Goal: Task Accomplishment & Management: Manage account settings

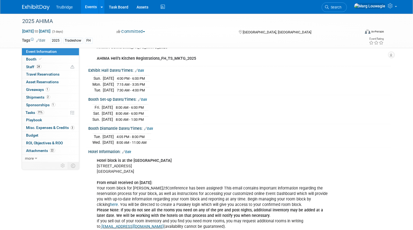
click at [253, 103] on div "Fri. Oct 10, 2025 8:00 AM - 6:00 PM Sat. Oct 11, 2025 8:00 AM - 6:00 PM Sun." at bounding box center [240, 112] width 294 height 19
click at [36, 96] on span "Shipments 2" at bounding box center [38, 97] width 24 height 4
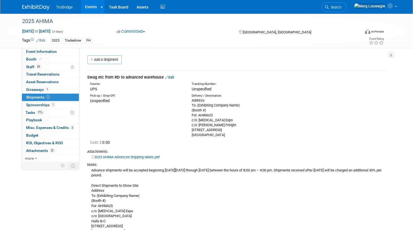
click at [173, 78] on link "Edit" at bounding box center [169, 77] width 9 height 4
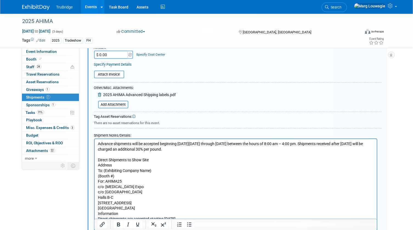
scroll to position [158, 0]
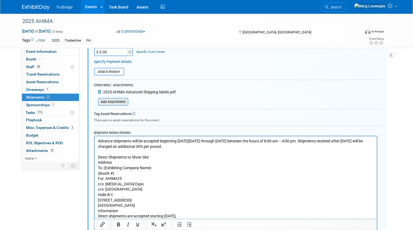
click at [120, 99] on input "file" at bounding box center [94, 102] width 65 height 7
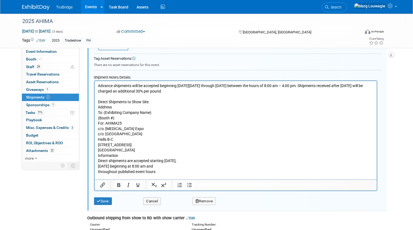
scroll to position [257, 0]
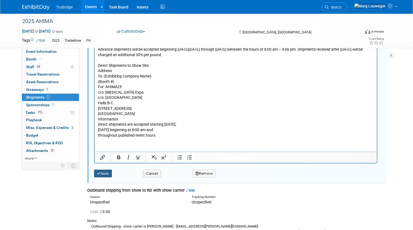
click at [107, 172] on button "Save" at bounding box center [103, 174] width 18 height 8
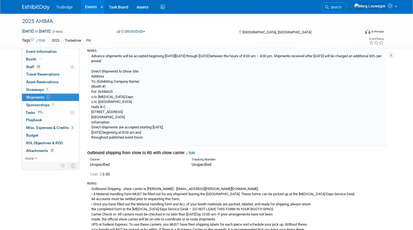
scroll to position [8, 0]
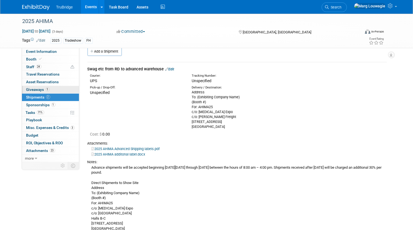
click at [34, 88] on span "Giveaways 1" at bounding box center [37, 89] width 23 height 4
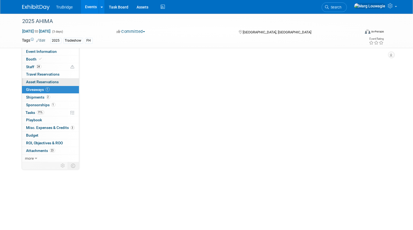
scroll to position [0, 0]
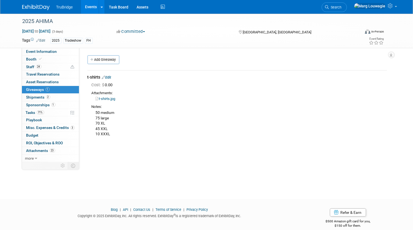
click at [111, 77] on link "Edit" at bounding box center [106, 77] width 9 height 4
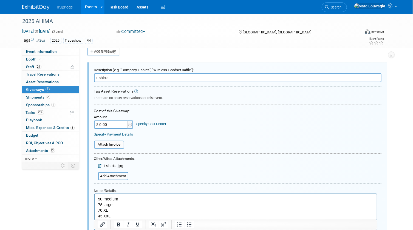
click at [106, 124] on input "$ 0.00" at bounding box center [111, 125] width 34 height 8
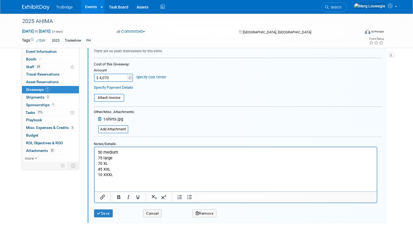
scroll to position [58, 0]
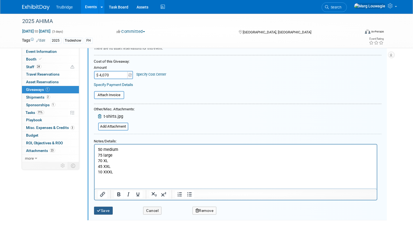
type input "$ 4,070.00"
click at [110, 211] on button "Save" at bounding box center [103, 211] width 19 height 8
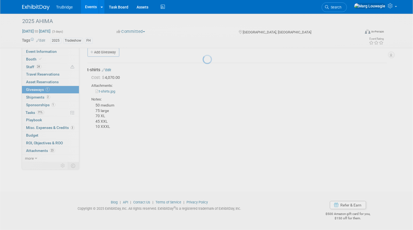
scroll to position [7, 0]
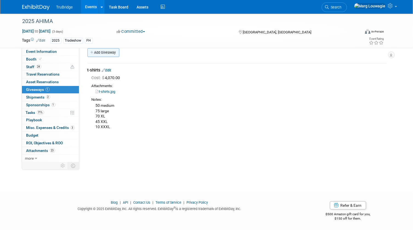
click at [113, 53] on link "Add Giveaway" at bounding box center [103, 52] width 32 height 9
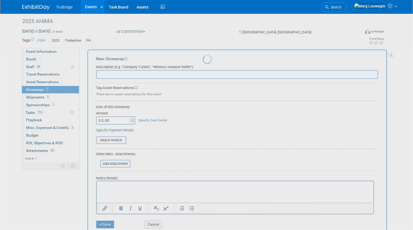
scroll to position [0, 0]
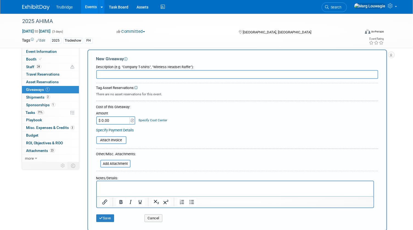
click at [123, 74] on input "text" at bounding box center [237, 74] width 282 height 9
type input "collateral"
click at [115, 184] on p "Rich Text Area. Press ALT-0 for help." at bounding box center [235, 186] width 270 height 5
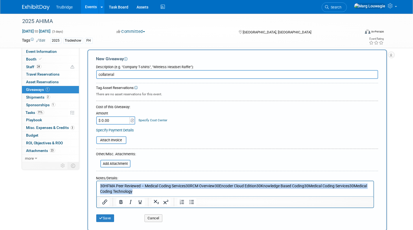
drag, startPoint x: 137, startPoint y: 192, endPoint x: 88, endPoint y: 182, distance: 50.4
click at [96, 182] on html "30HFMA Peer Reviewed – Medical Coding Services30RCM Overview30Encoder Cloud Edi…" at bounding box center [234, 187] width 276 height 13
paste body "Rich Text Area. Press ALT-0 for help."
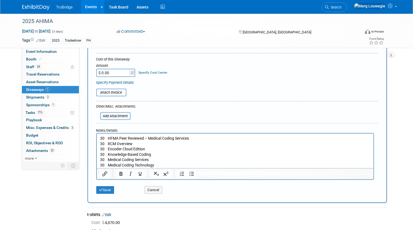
scroll to position [57, 0]
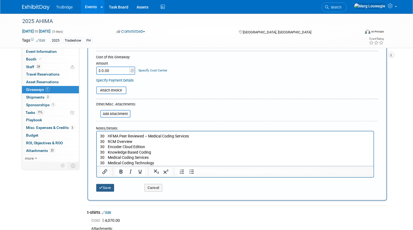
click at [106, 186] on button "Save" at bounding box center [105, 188] width 18 height 8
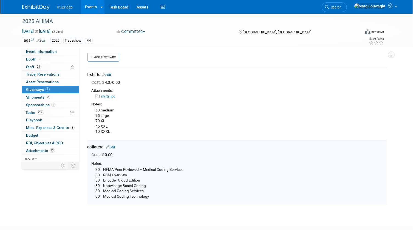
scroll to position [0, 0]
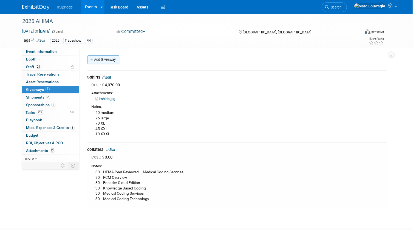
click at [115, 60] on link "Add Giveaway" at bounding box center [103, 59] width 32 height 9
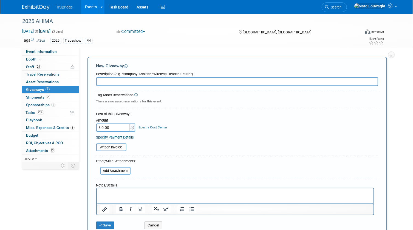
click at [123, 82] on input "text" at bounding box center [237, 81] width 282 height 9
type input "Toolkit booklets - 30"
click at [108, 224] on button "Save" at bounding box center [105, 226] width 18 height 8
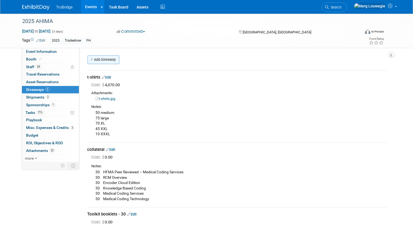
click at [110, 60] on link "Add Giveaway" at bounding box center [103, 59] width 32 height 9
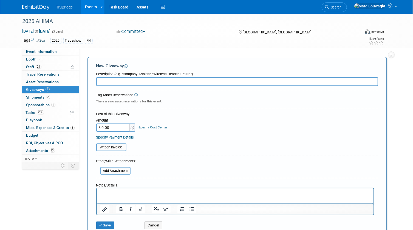
click at [118, 82] on input "text" at bounding box center [237, 81] width 282 height 9
type input "30 - portable cell phone chargers"
click at [115, 129] on input "$ 0.00" at bounding box center [113, 128] width 34 height 8
type input "$ 585.00"
click at [110, 225] on button "Save" at bounding box center [105, 226] width 18 height 8
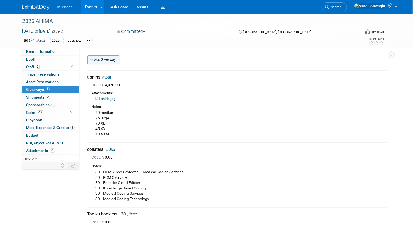
click at [104, 59] on link "Add Giveaway" at bounding box center [103, 59] width 32 height 9
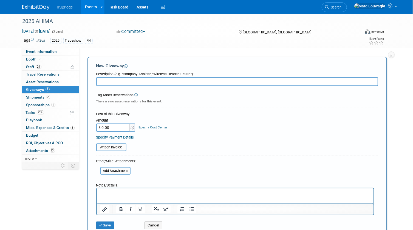
click at [110, 82] on input "text" at bounding box center [237, 81] width 282 height 9
type input "100 - charging squids - spinning wheel"
click at [120, 126] on input "$ 0.00" at bounding box center [113, 128] width 34 height 8
type input "$ 553.00"
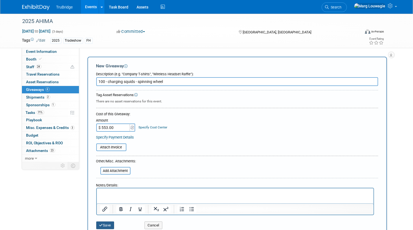
click at [108, 225] on button "Save" at bounding box center [105, 226] width 18 height 8
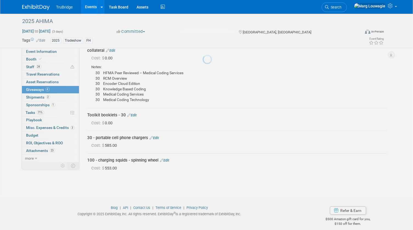
scroll to position [104, 0]
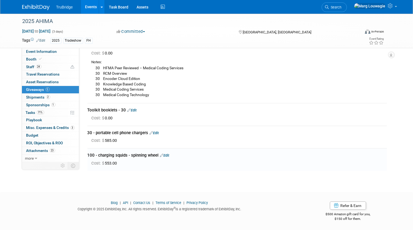
click at [155, 132] on link "Edit" at bounding box center [154, 133] width 9 height 4
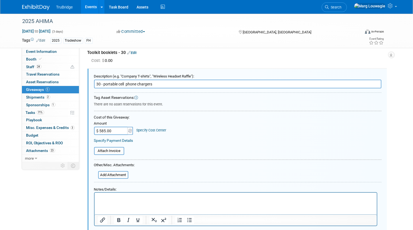
scroll to position [167, 0]
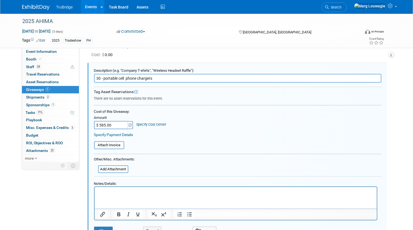
click at [159, 78] on input "30 - portable cell phone chargers" at bounding box center [237, 78] width 287 height 9
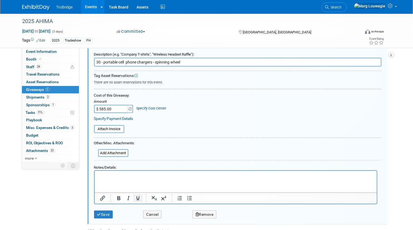
scroll to position [192, 0]
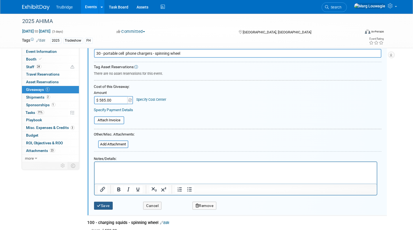
type input "30 - portable cell phone chargers - spinning wheel"
click at [112, 205] on button "Save" at bounding box center [103, 206] width 19 height 8
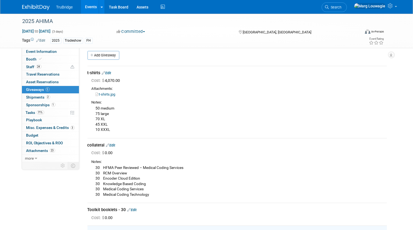
scroll to position [0, 0]
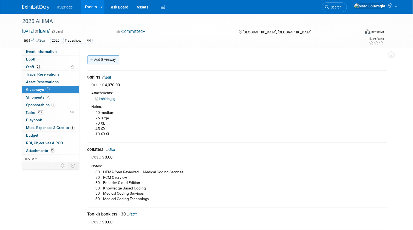
click at [110, 58] on link "Add Giveaway" at bounding box center [103, 59] width 32 height 9
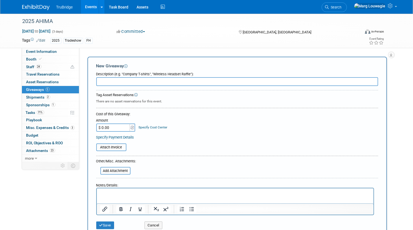
click at [112, 79] on input "text" at bounding box center [237, 81] width 282 height 9
type input "pens - 350"
click at [112, 127] on input "$ 0.00" at bounding box center [113, 128] width 34 height 8
type input "$ 675.50"
click at [104, 222] on button "Save" at bounding box center [105, 226] width 18 height 8
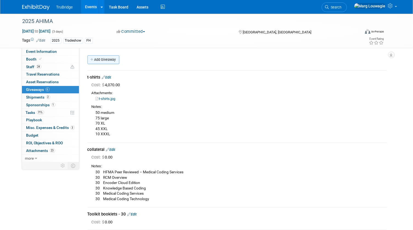
click at [116, 60] on link "Add Giveaway" at bounding box center [103, 59] width 32 height 9
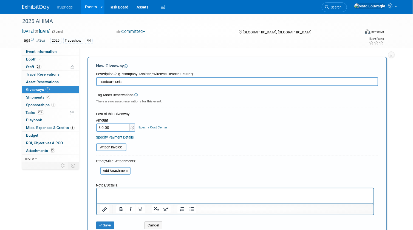
type input "manicure sets"
click at [118, 128] on input "$ 0.00" at bounding box center [113, 128] width 34 height 8
type input "$ 115.00"
click at [137, 80] on input "manicure sets" at bounding box center [237, 81] width 282 height 9
type input "manicure sets - 100 - spinning wheel"
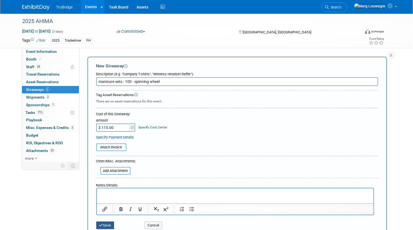
click at [101, 224] on icon "submit" at bounding box center [101, 226] width 4 height 4
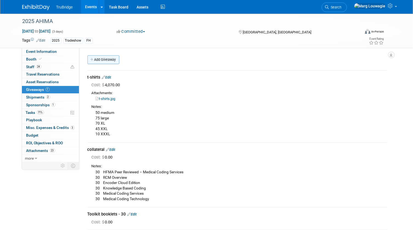
click at [115, 58] on link "Add Giveaway" at bounding box center [103, 59] width 32 height 9
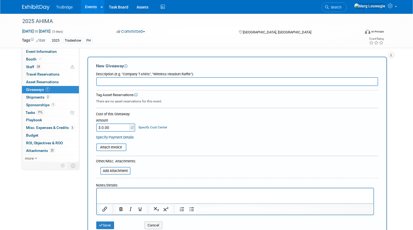
click at [120, 81] on input "text" at bounding box center [237, 81] width 282 height 9
type input "pickle balls - 75 - spinning wheel"
click at [111, 127] on input "$ 0.00" at bounding box center [113, 128] width 34 height 8
type input "$ 266.25"
click at [105, 225] on button "Save" at bounding box center [105, 226] width 18 height 8
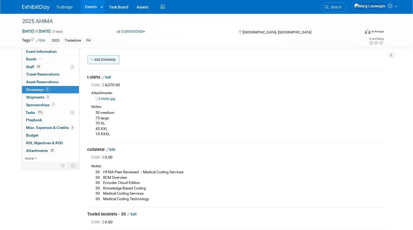
click at [106, 59] on link "Add Giveaway" at bounding box center [103, 59] width 32 height 9
click at [0, 0] on div at bounding box center [0, 0] width 0 height 0
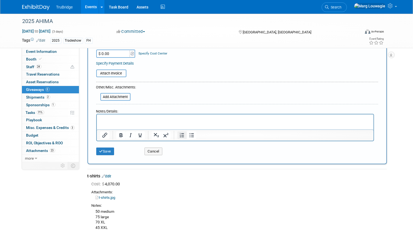
scroll to position [75, 0]
type input "100 popcorn bags - spinning wheel (w/chocolate in them)"
click at [111, 149] on button "Save" at bounding box center [105, 151] width 18 height 8
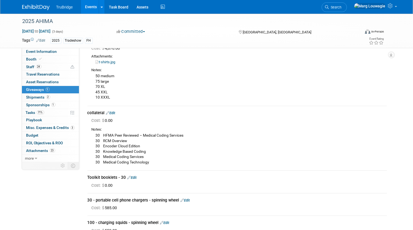
scroll to position [0, 0]
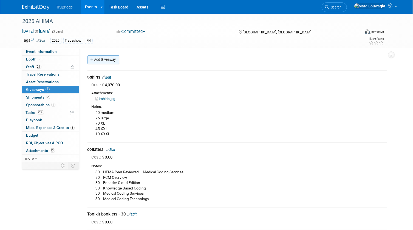
click at [110, 60] on link "Add Giveaway" at bounding box center [103, 59] width 32 height 9
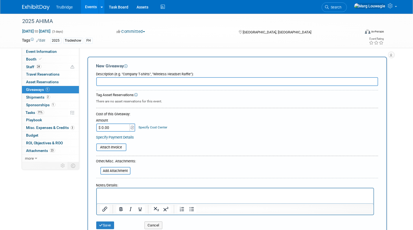
click at [119, 81] on input "text" at bounding box center [237, 81] width 282 height 9
type input "500 - first aid kits - for spinning wheel"
click at [113, 126] on input "$ 0.00" at bounding box center [113, 128] width 34 height 8
type input "$ 775.00"
click at [109, 224] on button "Save" at bounding box center [105, 226] width 18 height 8
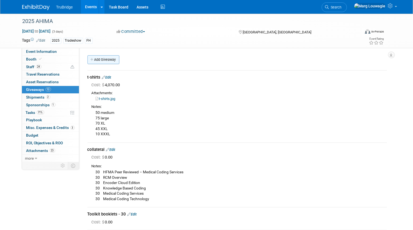
click at [112, 61] on link "Add Giveaway" at bounding box center [103, 59] width 32 height 9
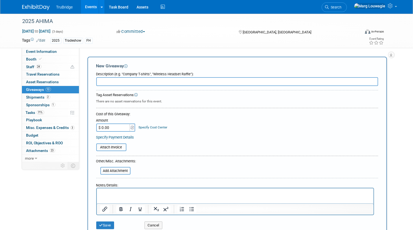
click at [113, 80] on input "text" at bounding box center [237, 81] width 282 height 9
type input "hanging toiletry bags - 100 - for spinning wheel"
click at [103, 224] on button "Save" at bounding box center [105, 226] width 18 height 8
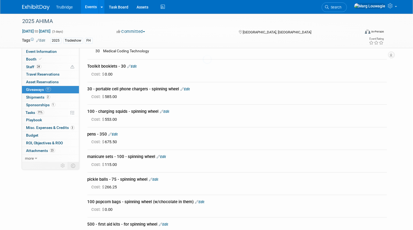
scroll to position [239, 0]
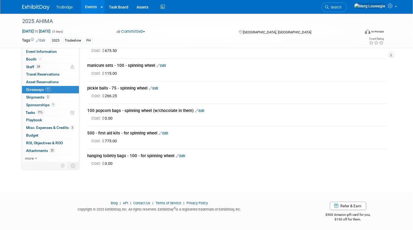
click at [167, 132] on link "Edit" at bounding box center [163, 133] width 9 height 4
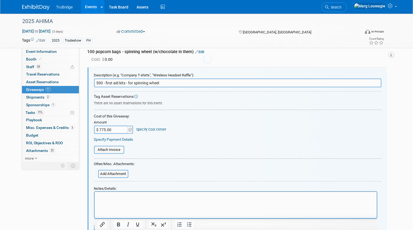
scroll to position [302, 0]
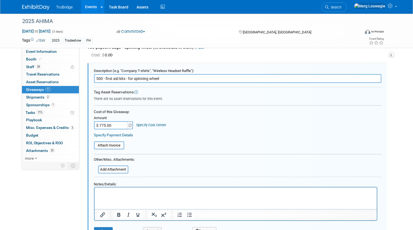
drag, startPoint x: 162, startPoint y: 78, endPoint x: 126, endPoint y: 79, distance: 35.9
click at [126, 79] on input "500 - first aid kits - for spinning wheel" at bounding box center [237, 78] width 287 height 9
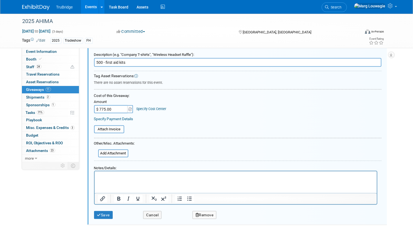
scroll to position [327, 0]
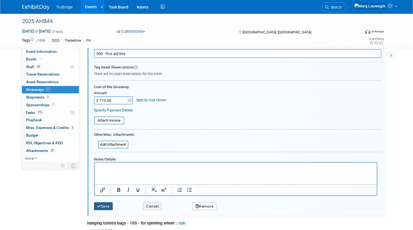
type input "500 - first aid kits"
click at [109, 203] on button "Save" at bounding box center [103, 206] width 19 height 8
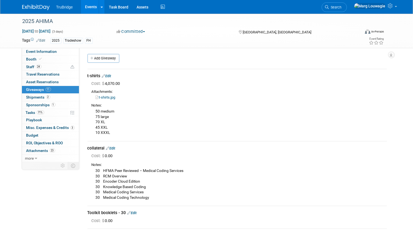
scroll to position [0, 0]
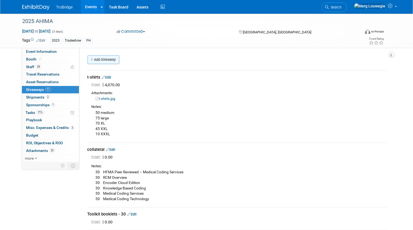
click at [111, 60] on link "Add Giveaway" at bounding box center [103, 59] width 32 height 9
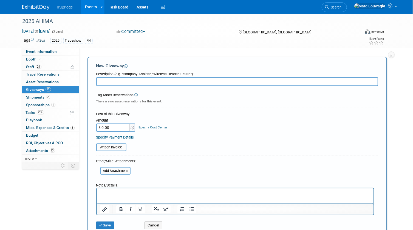
click at [116, 82] on input "text" at bounding box center [237, 81] width 282 height 9
type input "1"
type input "200 screen cleaner/stress guys"
click at [113, 129] on input "$ 0.00" at bounding box center [113, 128] width 34 height 8
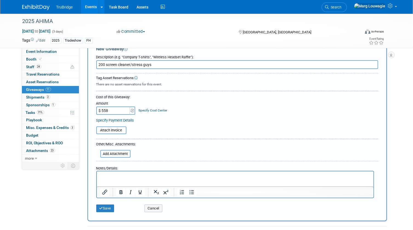
scroll to position [25, 0]
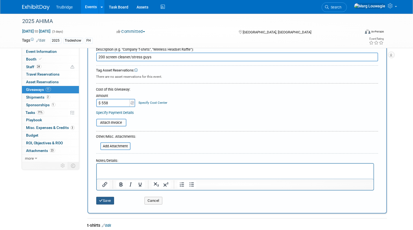
type input "$ 558.00"
click at [112, 199] on button "Save" at bounding box center [105, 201] width 18 height 8
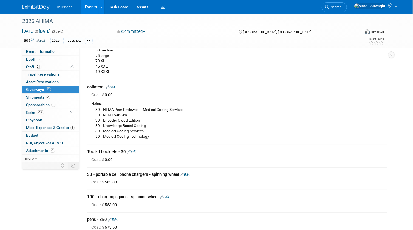
scroll to position [0, 0]
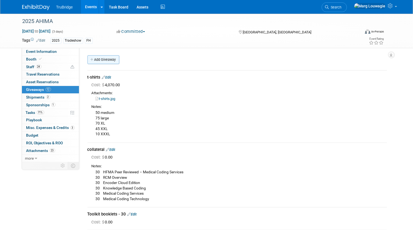
click at [106, 62] on link "Add Giveaway" at bounding box center [103, 59] width 32 height 9
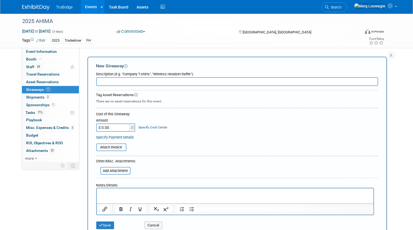
click at [111, 83] on input "text" at bounding box center [237, 81] width 282 height 9
type input "75 Koozies - for Hell's kitchen"
click at [107, 126] on input "$ 0.00" at bounding box center [113, 128] width 34 height 8
type input "$ 48.00"
click at [102, 224] on icon "submit" at bounding box center [101, 226] width 4 height 4
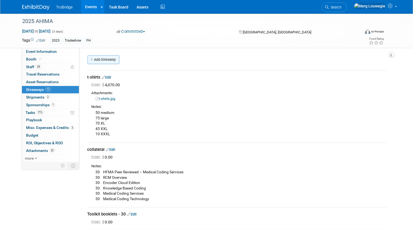
click at [110, 60] on link "Add Giveaway" at bounding box center [103, 59] width 32 height 9
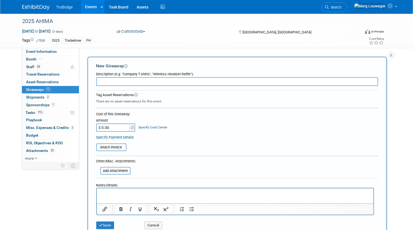
click at [130, 83] on input "text" at bounding box center [237, 81] width 282 height 9
type input "75 light up stir sticks - for Hell's Kitchen"
click at [122, 127] on input "$ 0.00" at bounding box center [113, 128] width 34 height 8
type input "$ 234.00"
click at [107, 222] on button "Save" at bounding box center [105, 226] width 18 height 8
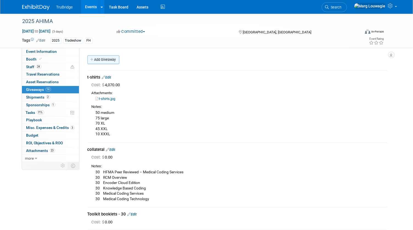
click at [105, 59] on link "Add Giveaway" at bounding box center [103, 59] width 32 height 9
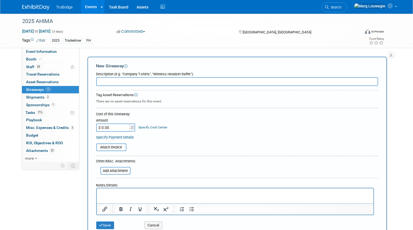
click at [111, 79] on input "text" at bounding box center [237, 81] width 282 height 9
type input "50 fuzzy socks - for spinning wheel"
click at [112, 125] on input "$ 0.00" at bounding box center [113, 128] width 34 height 8
type input "$ 192.50"
click at [112, 224] on button "Save" at bounding box center [105, 226] width 18 height 8
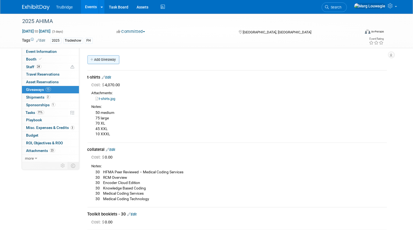
click at [112, 59] on link "Add Giveaway" at bounding box center [103, 59] width 32 height 9
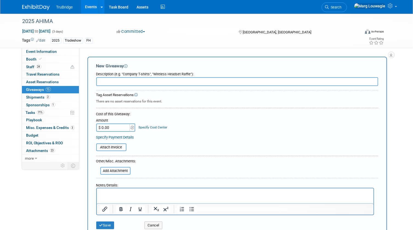
click at [115, 79] on input "text" at bounding box center [237, 81] width 282 height 9
type input "75 dress socks - for spinning wheel"
click at [113, 127] on input "$ 0.00" at bounding box center [113, 128] width 34 height 8
type input "$ 645.00"
click at [105, 226] on button "Save" at bounding box center [105, 226] width 18 height 8
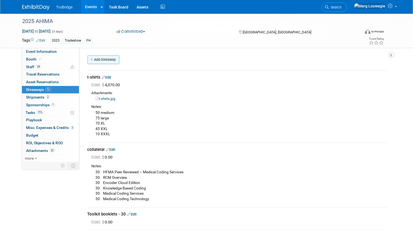
click at [104, 60] on link "Add Giveaway" at bounding box center [103, 59] width 32 height 9
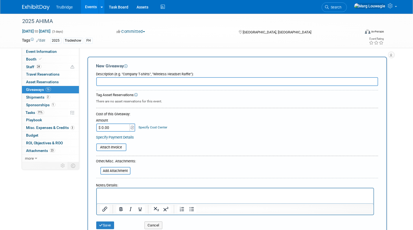
click at [118, 81] on input "text" at bounding box center [237, 81] width 282 height 9
type input "25 athletic socks - for spinning wheel"
click at [117, 127] on input "$ 0.00" at bounding box center [113, 128] width 34 height 8
type input "$ 249.50"
click at [102, 222] on button "Save" at bounding box center [105, 226] width 18 height 8
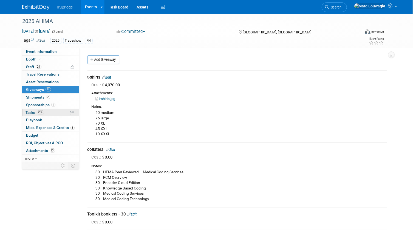
click at [32, 112] on span "Tasks 71%" at bounding box center [35, 112] width 18 height 4
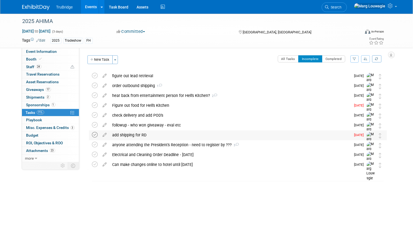
click at [95, 134] on icon at bounding box center [95, 135] width 6 height 6
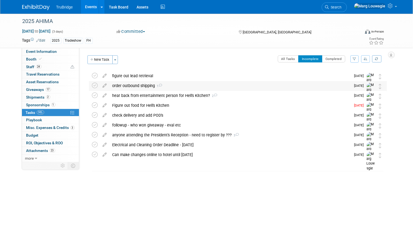
click at [137, 86] on div "order outbound shipping 1" at bounding box center [230, 85] width 241 height 9
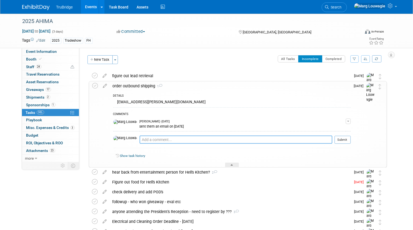
click at [148, 139] on textarea at bounding box center [235, 140] width 193 height 8
type textarea "working on it - 9.16.25"
click at [342, 138] on button "Submit" at bounding box center [342, 140] width 16 height 8
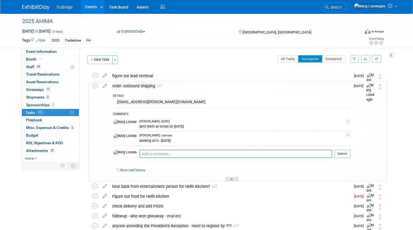
click at [230, 180] on div at bounding box center [232, 179] width 14 height 5
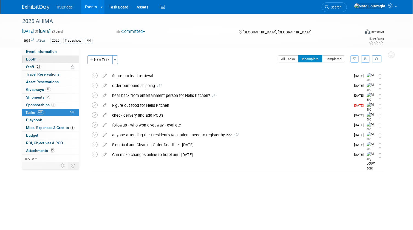
click at [55, 58] on link "Booth" at bounding box center [50, 59] width 57 height 7
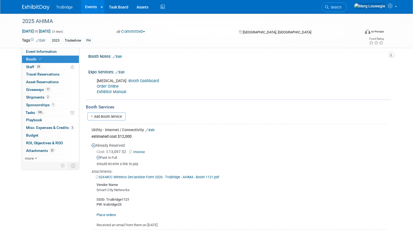
scroll to position [63, 0]
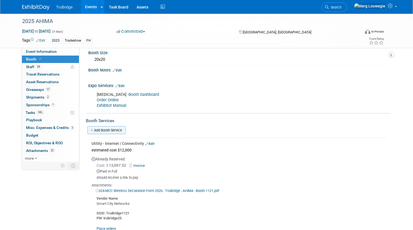
click at [121, 127] on link "Add Booth Service" at bounding box center [106, 130] width 38 height 8
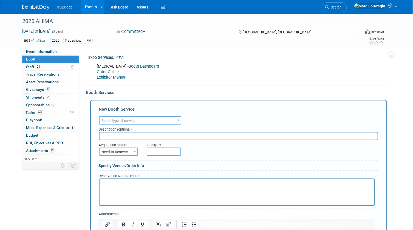
scroll to position [188, 0]
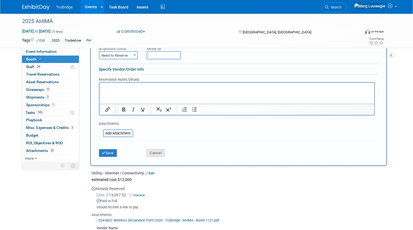
click at [158, 150] on button "Cancel" at bounding box center [156, 153] width 18 height 8
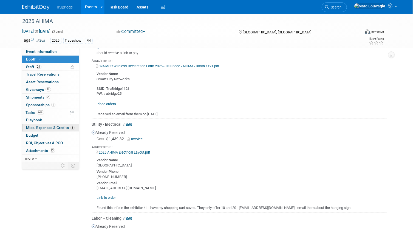
click at [47, 126] on span "Misc. Expenses & Credits 3" at bounding box center [50, 127] width 48 height 4
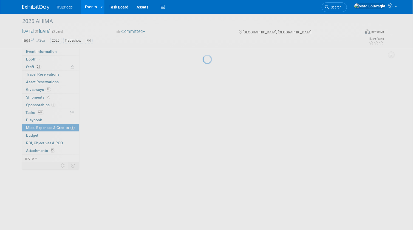
scroll to position [0, 0]
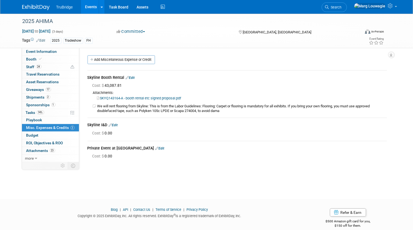
click at [155, 148] on link "Edit" at bounding box center [159, 149] width 9 height 4
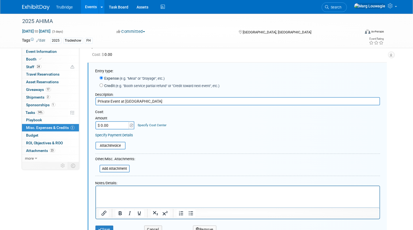
scroll to position [104, 0]
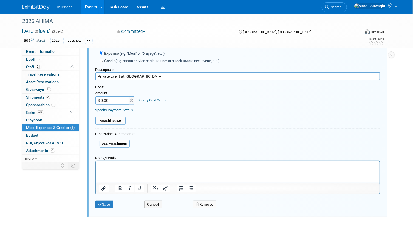
click at [107, 163] on p "Rich Text Area. Press ALT-0 for help." at bounding box center [237, 165] width 277 height 5
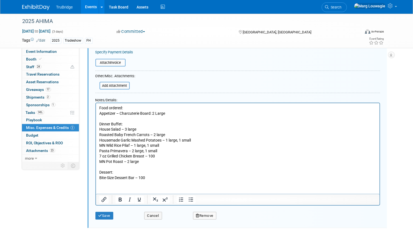
scroll to position [173, 0]
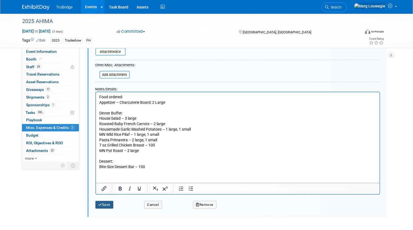
click at [110, 204] on button "Save" at bounding box center [104, 205] width 18 height 8
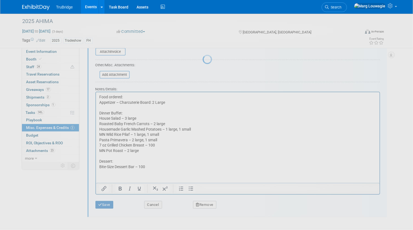
scroll to position [60, 0]
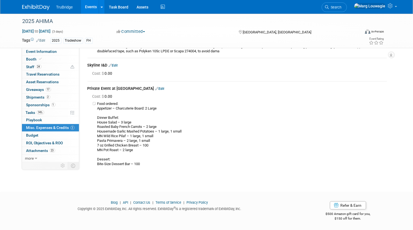
click at [155, 88] on link "Edit" at bounding box center [159, 89] width 9 height 4
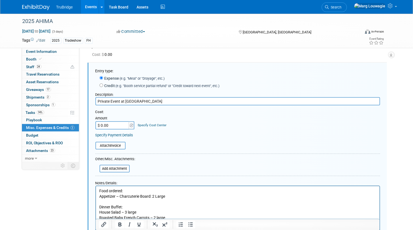
scroll to position [0, 0]
click at [123, 126] on input "$ 0.00" at bounding box center [112, 125] width 34 height 8
type input "$ 15,000.00"
click at [238, 128] on div "Cost: Amount $ 15,000.00 Specify Cost Center Cost Center -- Not Specified --" at bounding box center [237, 120] width 284 height 20
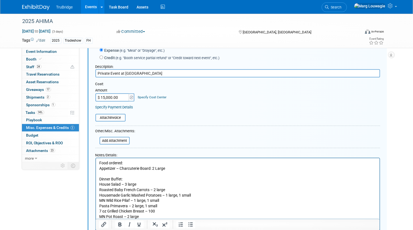
scroll to position [178, 0]
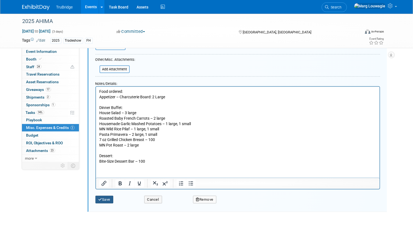
click at [104, 199] on button "Save" at bounding box center [104, 200] width 18 height 8
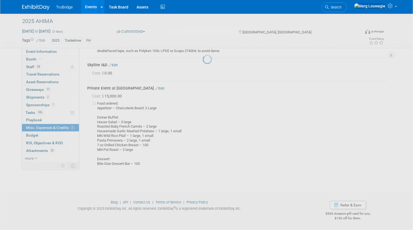
scroll to position [60, 0]
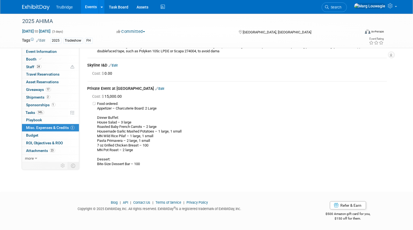
drag, startPoint x: 28, startPoint y: 112, endPoint x: 85, endPoint y: 111, distance: 56.7
click at [28, 112] on span "Tasks 74%" at bounding box center [35, 112] width 18 height 4
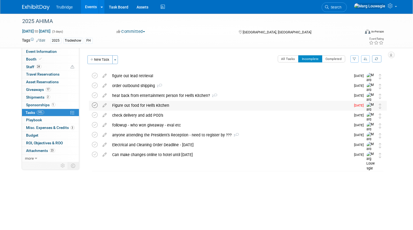
click at [95, 106] on icon at bounding box center [95, 105] width 6 height 6
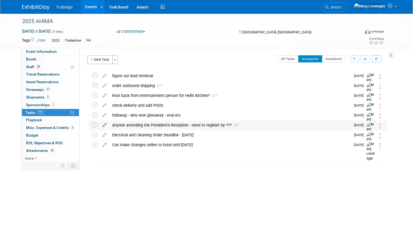
click at [103, 125] on icon at bounding box center [105, 124] width 10 height 7
click at [0, 0] on div at bounding box center [0, 0] width 0 height 0
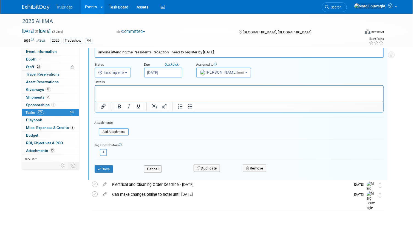
scroll to position [86, 0]
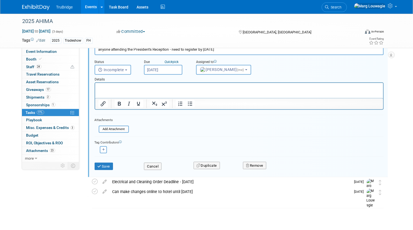
type input "anyone attending the President's Reception - need to register by Sept 19"
click at [131, 87] on p "Rich Text Area. Press ALT-0 for help." at bounding box center [238, 87] width 281 height 5
click at [107, 167] on button "Save" at bounding box center [104, 167] width 19 height 8
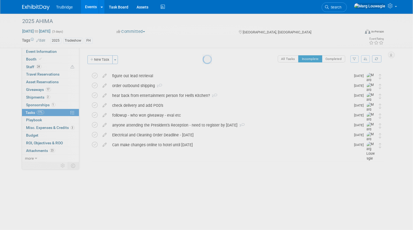
scroll to position [0, 0]
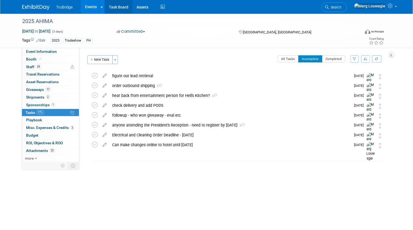
click at [120, 5] on link "Task Board" at bounding box center [119, 7] width 28 height 14
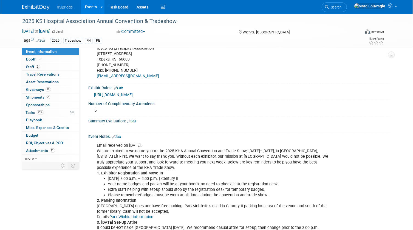
scroll to position [349, 0]
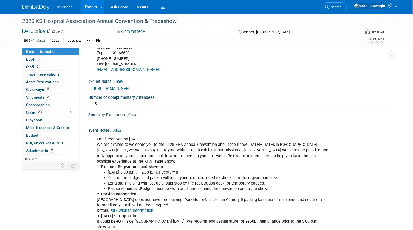
click at [135, 117] on link "Edit" at bounding box center [131, 115] width 9 height 4
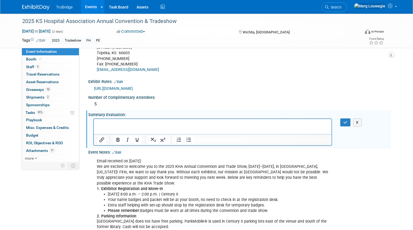
scroll to position [0, 0]
click at [129, 123] on p "Rich Text Area. Press ALT-0 for help." at bounding box center [213, 123] width 232 height 5
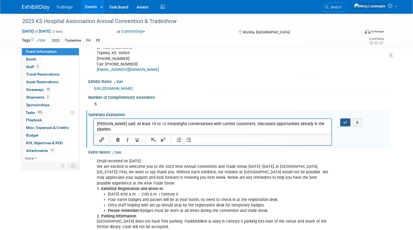
click at [345, 124] on icon "button" at bounding box center [345, 123] width 4 height 4
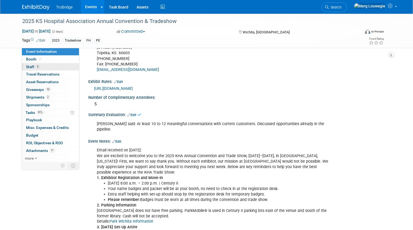
click at [53, 66] on link "3 Staff 3" at bounding box center [50, 66] width 57 height 7
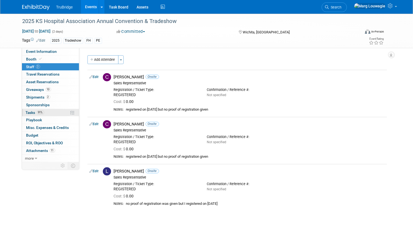
drag, startPoint x: 33, startPoint y: 111, endPoint x: 45, endPoint y: 108, distance: 13.1
click at [33, 111] on span "Tasks 91%" at bounding box center [35, 112] width 18 height 4
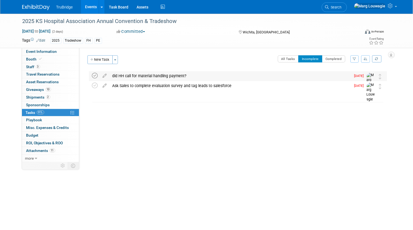
click at [95, 75] on icon at bounding box center [95, 76] width 6 height 6
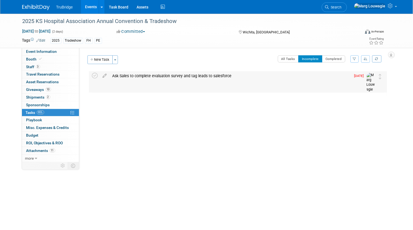
click at [132, 76] on div "Ask Sales to complete evaluation survey and tag leads to salesforce" at bounding box center [230, 75] width 241 height 9
drag, startPoint x: 132, startPoint y: 76, endPoint x: 177, endPoint y: 77, distance: 45.5
click at [177, 77] on div "Ask Sales to complete evaluation survey and tag leads to salesforce" at bounding box center [230, 75] width 241 height 9
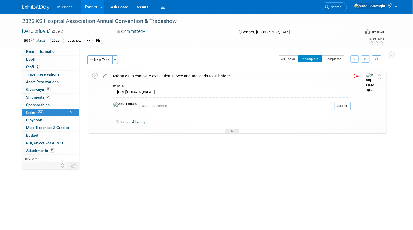
click at [178, 107] on textarea at bounding box center [235, 106] width 193 height 8
type textarea "l"
type textarea "Laura did, asked Chase again on 9.16.25"
click at [347, 105] on button "Submit" at bounding box center [342, 106] width 16 height 8
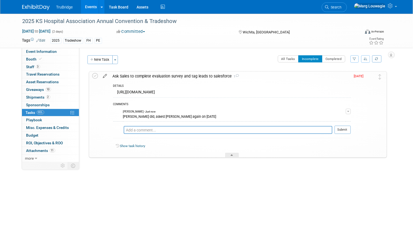
click at [106, 75] on icon at bounding box center [105, 75] width 10 height 7
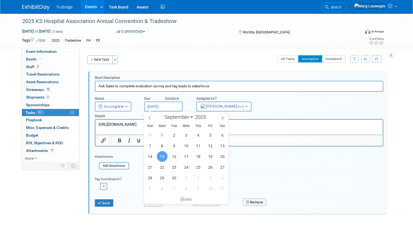
click at [161, 107] on input "[DATE]" at bounding box center [163, 107] width 38 height 10
click at [158, 168] on span "22" at bounding box center [162, 167] width 11 height 11
type input "Sep 22, 2025"
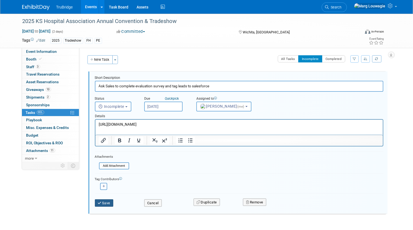
click at [105, 202] on button "Save" at bounding box center [104, 203] width 19 height 8
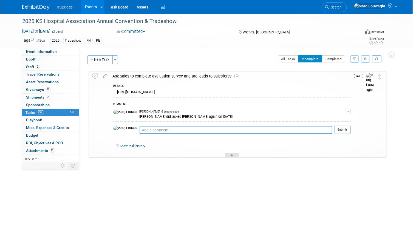
click at [232, 155] on icon at bounding box center [232, 156] width 2 height 3
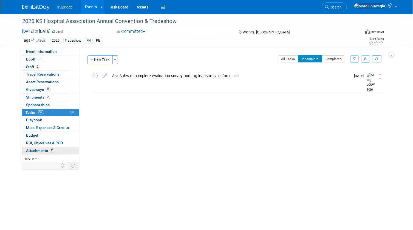
click at [44, 151] on span "Attachments 11" at bounding box center [40, 150] width 29 height 4
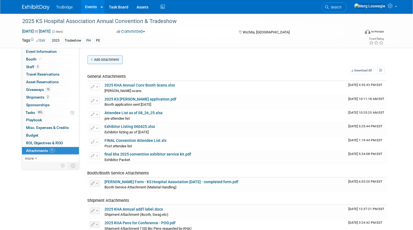
click at [102, 58] on button "Add Attachment" at bounding box center [104, 59] width 35 height 9
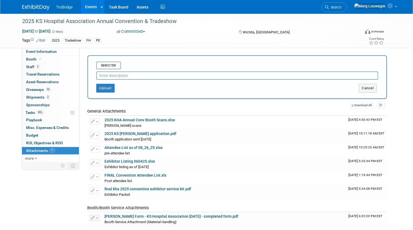
click at [114, 73] on input "text" at bounding box center [237, 76] width 282 height 8
type input "Laura's Eval"
click at [113, 63] on input "file" at bounding box center [87, 65] width 65 height 7
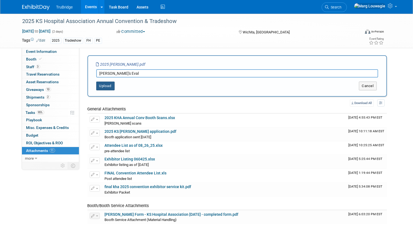
click at [101, 85] on button "Upload" at bounding box center [105, 86] width 18 height 9
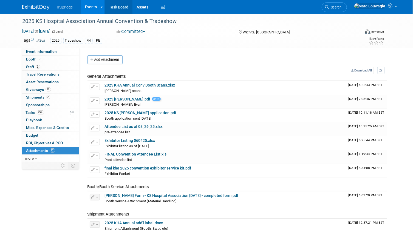
drag, startPoint x: 118, startPoint y: 6, endPoint x: 142, endPoint y: 6, distance: 24.1
click at [118, 6] on link "Task Board" at bounding box center [119, 7] width 28 height 14
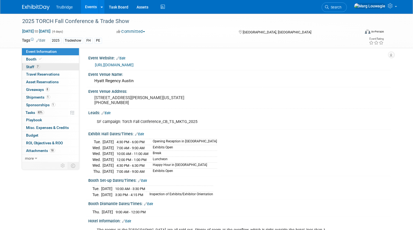
click at [49, 67] on link "7 Staff 7" at bounding box center [50, 66] width 57 height 7
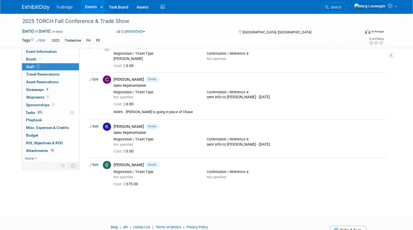
scroll to position [149, 0]
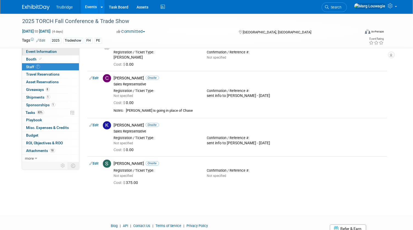
drag, startPoint x: 49, startPoint y: 51, endPoint x: 76, endPoint y: 56, distance: 27.3
click at [49, 51] on span "Event Information" at bounding box center [41, 51] width 31 height 4
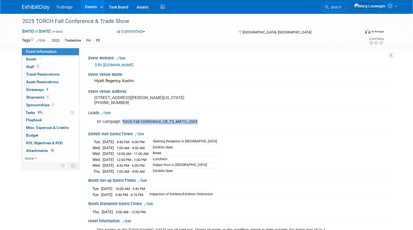
drag, startPoint x: 121, startPoint y: 125, endPoint x: 200, endPoint y: 122, distance: 78.4
click at [200, 122] on div "SF campaign: Torch Fall Conference_CB_TS_MKTG_2025" at bounding box center [212, 121] width 239 height 11
drag, startPoint x: 200, startPoint y: 122, endPoint x: 193, endPoint y: 126, distance: 7.7
copy div "Torch Fall Conference_CB_TS_MKTG_2025"
drag, startPoint x: 30, startPoint y: 114, endPoint x: 67, endPoint y: 108, distance: 37.4
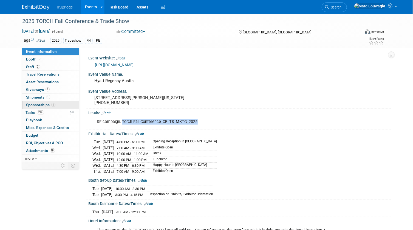
click at [30, 114] on span "Tasks 83%" at bounding box center [35, 112] width 18 height 4
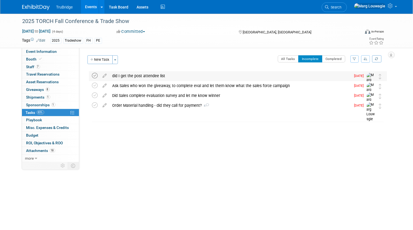
click at [95, 76] on icon at bounding box center [95, 76] width 6 height 6
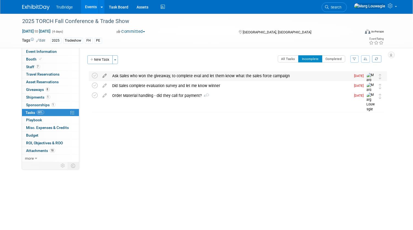
click at [105, 76] on icon at bounding box center [105, 74] width 10 height 7
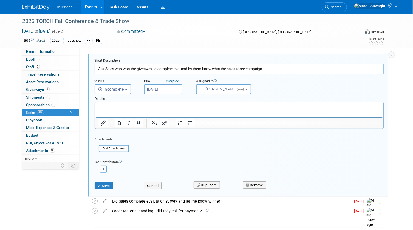
scroll to position [25, 0]
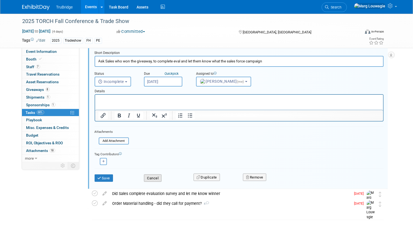
click at [150, 177] on button "Cancel" at bounding box center [153, 179] width 18 height 8
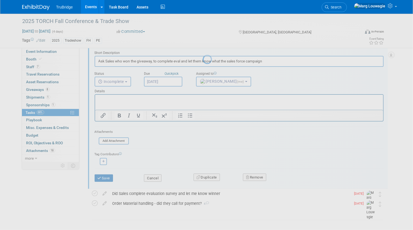
scroll to position [0, 0]
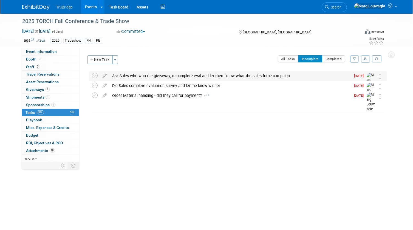
click at [143, 75] on div "Ask Sales who won the giveaway, to complete eval and let them know what the sal…" at bounding box center [230, 75] width 241 height 9
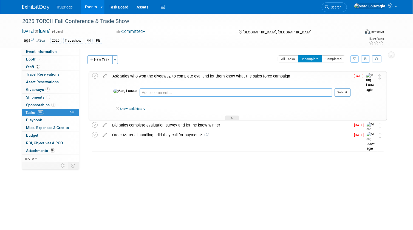
click at [149, 95] on textarea at bounding box center [235, 92] width 193 height 8
type textarea "emailed them on 9.16.25"
click at [339, 92] on button "Submit" at bounding box center [342, 92] width 16 height 8
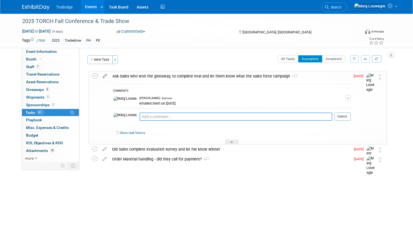
click at [104, 76] on icon at bounding box center [105, 75] width 10 height 7
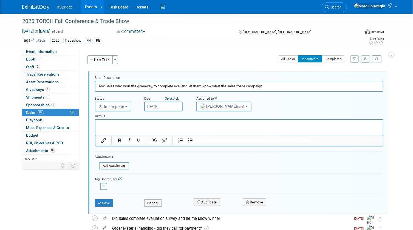
click at [167, 107] on input "[DATE]" at bounding box center [163, 107] width 38 height 10
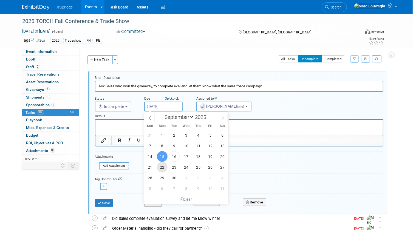
click at [164, 164] on span "22" at bounding box center [162, 167] width 11 height 11
type input "Sep 22, 2025"
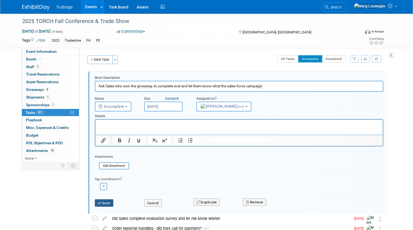
click at [107, 201] on button "Save" at bounding box center [104, 203] width 19 height 8
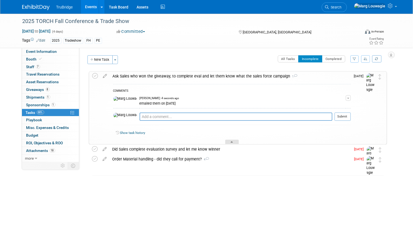
click at [229, 141] on div at bounding box center [232, 142] width 14 height 5
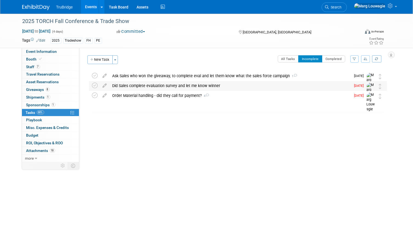
click at [170, 85] on div "Did Sales complete evaluation survey and let me know winner" at bounding box center [230, 85] width 241 height 9
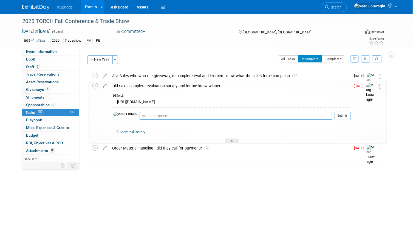
click at [169, 115] on textarea at bounding box center [235, 116] width 193 height 8
type textarea "emailed them 9.16.25"
click at [337, 117] on button "Submit" at bounding box center [342, 116] width 16 height 8
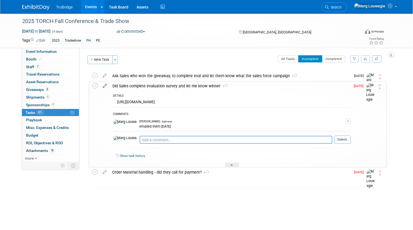
click at [105, 86] on icon at bounding box center [105, 84] width 10 height 7
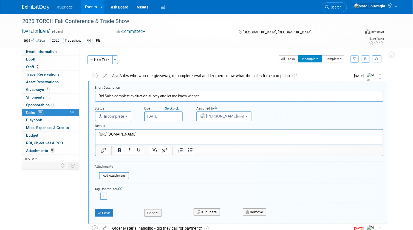
scroll to position [1, 0]
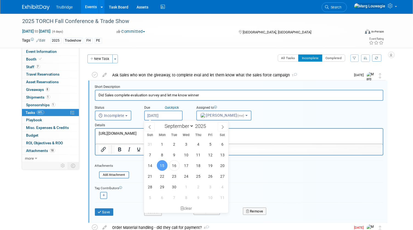
click at [164, 113] on input "Sep 15, 2025" at bounding box center [163, 116] width 38 height 10
click at [159, 177] on span "22" at bounding box center [162, 176] width 11 height 11
type input "Sep 22, 2025"
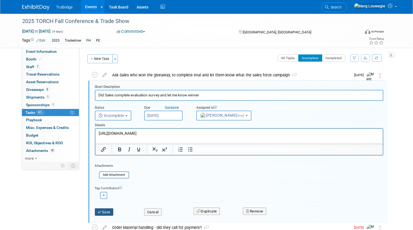
click at [108, 210] on button "Save" at bounding box center [104, 212] width 19 height 8
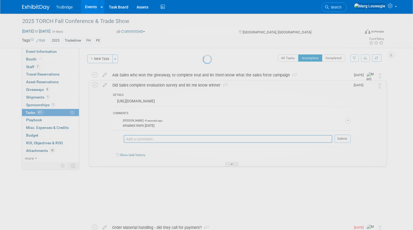
scroll to position [0, 0]
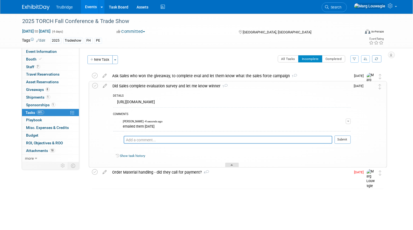
click at [235, 165] on div at bounding box center [232, 165] width 14 height 5
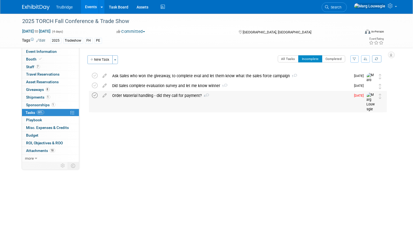
click at [96, 96] on icon at bounding box center [95, 96] width 6 height 6
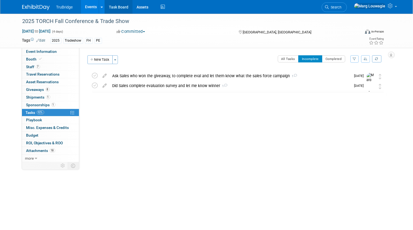
click at [111, 5] on link "Task Board" at bounding box center [119, 7] width 28 height 14
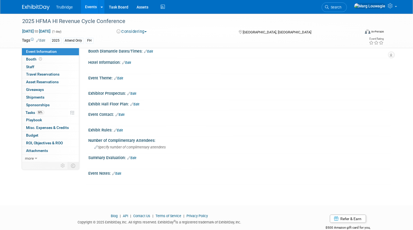
scroll to position [112, 0]
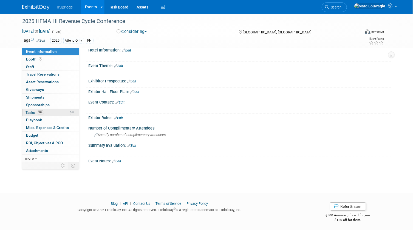
click at [29, 110] on span "Tasks 50%" at bounding box center [35, 112] width 18 height 4
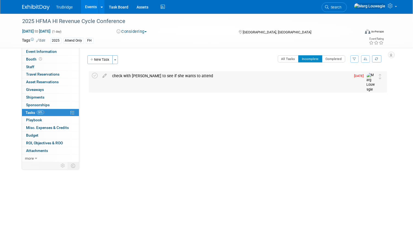
click at [126, 74] on div "check with Laura to see if she wants to attend" at bounding box center [230, 75] width 241 height 9
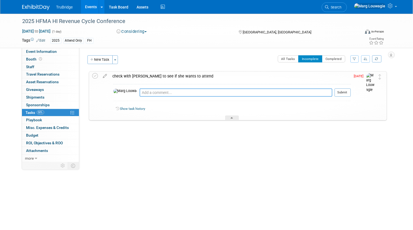
click at [142, 91] on textarea at bounding box center [235, 92] width 193 height 8
type textarea "emailed her on 9.16.25"
click at [347, 93] on button "Submit" at bounding box center [342, 92] width 16 height 8
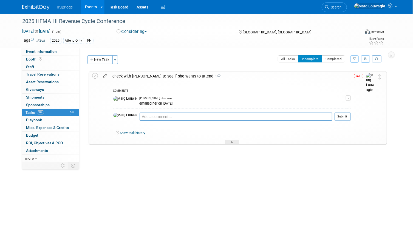
click at [105, 73] on icon at bounding box center [105, 75] width 10 height 7
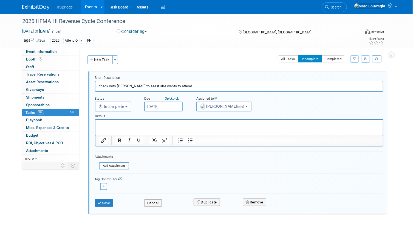
click at [154, 102] on input "Sep 15, 2025" at bounding box center [163, 107] width 38 height 10
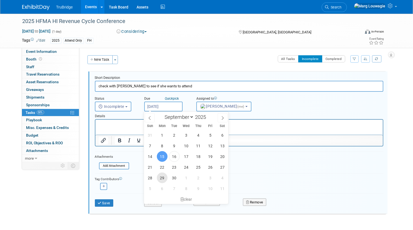
click at [165, 178] on span "29" at bounding box center [162, 178] width 11 height 11
type input "Sep 29, 2025"
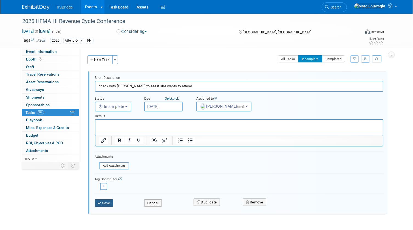
click at [107, 202] on button "Save" at bounding box center [104, 203] width 19 height 8
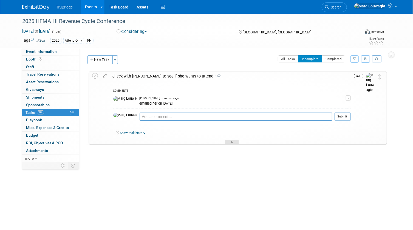
click at [231, 142] on icon at bounding box center [232, 142] width 2 height 3
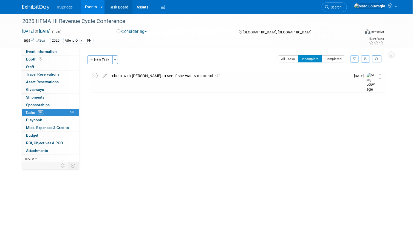
click at [119, 7] on link "Task Board" at bounding box center [119, 7] width 28 height 14
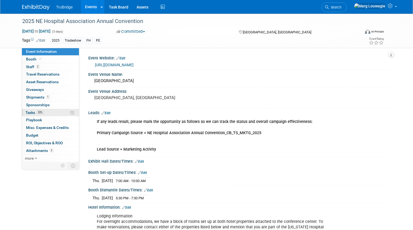
click at [32, 110] on span "Tasks 33%" at bounding box center [35, 112] width 18 height 4
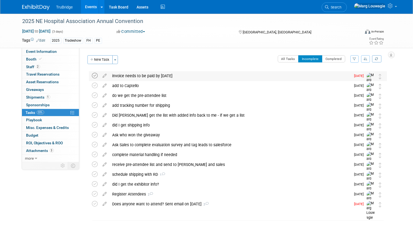
click at [95, 76] on icon at bounding box center [95, 76] width 6 height 6
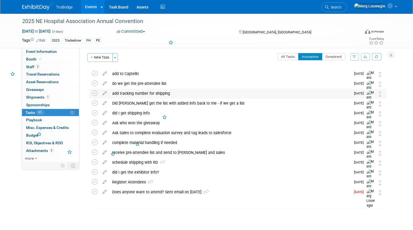
scroll to position [3, 0]
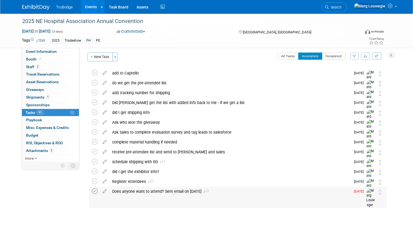
click at [95, 192] on icon at bounding box center [95, 191] width 6 height 6
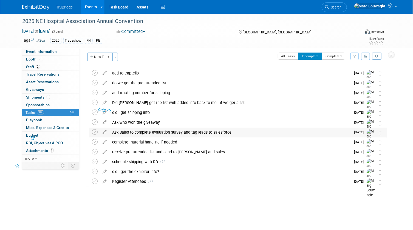
scroll to position [0, 0]
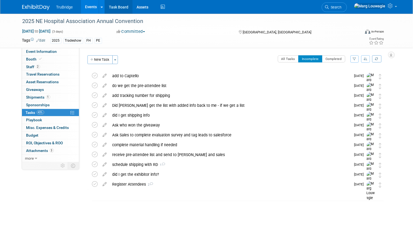
click at [121, 6] on link "Task Board" at bounding box center [119, 7] width 28 height 14
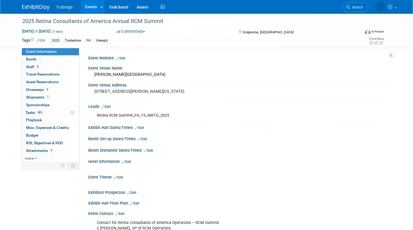
click at [109, 115] on div "Retina RCM Summit_FH_TS_MKTG_2025" at bounding box center [212, 115] width 239 height 11
click at [107, 105] on link "Edit" at bounding box center [106, 107] width 9 height 4
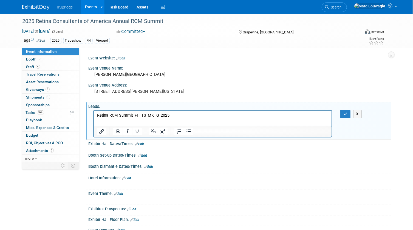
click at [109, 115] on p "Retina RCM Summit_FH_TS_MKTG_2025" at bounding box center [213, 115] width 232 height 5
drag, startPoint x: 116, startPoint y: 116, endPoint x: 110, endPoint y: 116, distance: 6.0
click at [109, 116] on p "Retina RCA RCM Summit_FH_TS_MKTG_2025" at bounding box center [213, 115] width 232 height 5
click at [97, 114] on p "Retina RCM Summit_FH_TS_MKTG_2025" at bounding box center [213, 115] width 232 height 5
drag, startPoint x: 104, startPoint y: 117, endPoint x: 110, endPoint y: 117, distance: 6.1
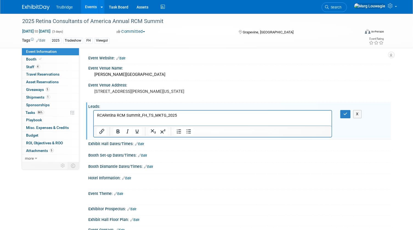
click at [104, 116] on p "RCARetina RCM Summit_FH_TS_MKTG_2025" at bounding box center [213, 115] width 232 height 5
click at [347, 113] on icon "button" at bounding box center [345, 114] width 4 height 4
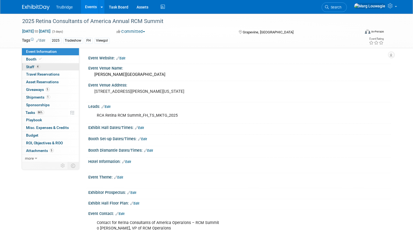
drag, startPoint x: 32, startPoint y: 64, endPoint x: 36, endPoint y: 64, distance: 3.6
click at [32, 64] on link "4 Staff 4" at bounding box center [50, 66] width 57 height 7
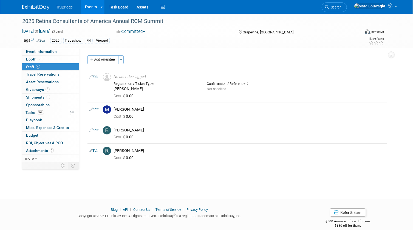
drag, startPoint x: 54, startPoint y: 50, endPoint x: 82, endPoint y: 68, distance: 33.2
click at [54, 50] on span "Event Information" at bounding box center [41, 51] width 31 height 4
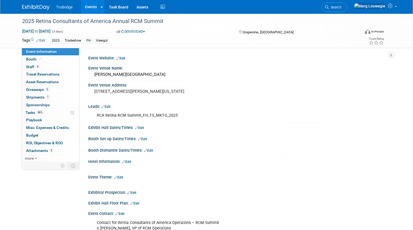
drag, startPoint x: 96, startPoint y: 114, endPoint x: 180, endPoint y: 115, distance: 83.6
click at [180, 115] on div "RCA Retina RCM Summit_FH_TS_MKTG_2025" at bounding box center [212, 115] width 239 height 11
drag, startPoint x: 180, startPoint y: 115, endPoint x: 173, endPoint y: 115, distance: 6.3
copy div "RCA Retina RCM Summit_FH_TS_MKTG_2025"
drag, startPoint x: 35, startPoint y: 88, endPoint x: 63, endPoint y: 85, distance: 28.4
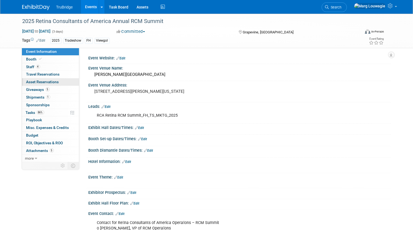
click at [35, 88] on span "Giveaways 5" at bounding box center [37, 89] width 23 height 4
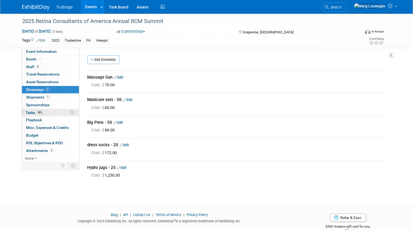
click at [27, 113] on span "Tasks 86%" at bounding box center [35, 112] width 18 height 4
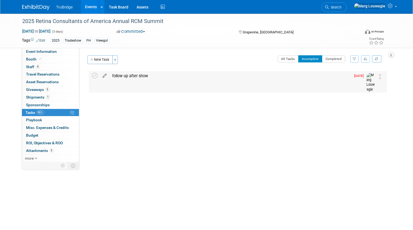
click at [104, 74] on icon at bounding box center [105, 74] width 10 height 7
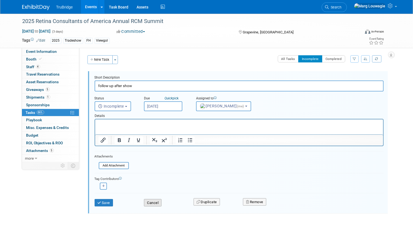
click at [152, 200] on button "Cancel" at bounding box center [153, 203] width 18 height 8
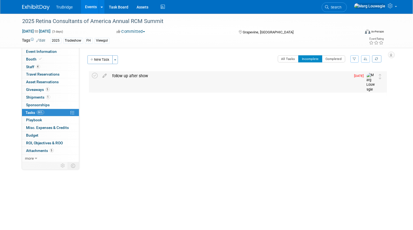
click at [144, 76] on div "follow up after show" at bounding box center [230, 75] width 241 height 9
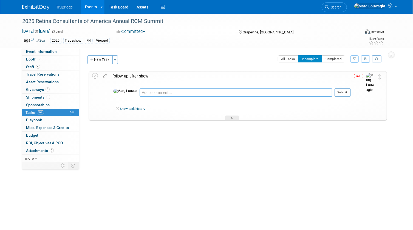
click at [152, 93] on textarea at bounding box center [235, 92] width 193 height 8
type textarea "sent email 9.16.25"
click at [347, 91] on button "Submit" at bounding box center [342, 92] width 16 height 8
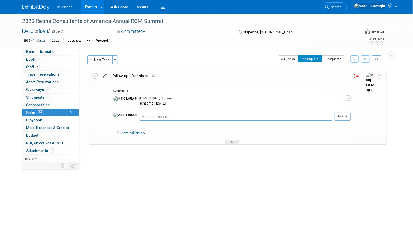
click at [105, 74] on icon at bounding box center [105, 75] width 10 height 7
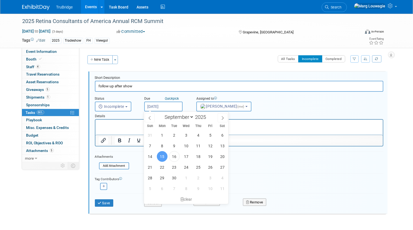
click at [154, 105] on input "[DATE]" at bounding box center [163, 107] width 38 height 10
click at [162, 168] on span "22" at bounding box center [162, 167] width 11 height 11
type input "Sep 22, 2025"
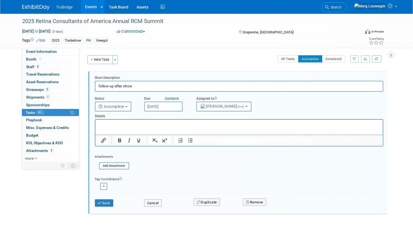
click at [110, 197] on div "Save" at bounding box center [115, 201] width 49 height 11
click at [109, 202] on button "Save" at bounding box center [104, 203] width 19 height 8
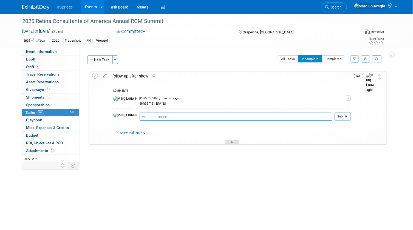
click at [231, 142] on icon at bounding box center [232, 142] width 2 height 3
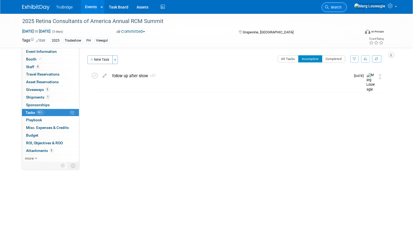
click at [329, 8] on icon at bounding box center [327, 7] width 4 height 4
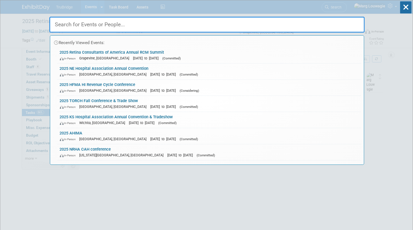
click at [347, 23] on input "text" at bounding box center [206, 25] width 315 height 16
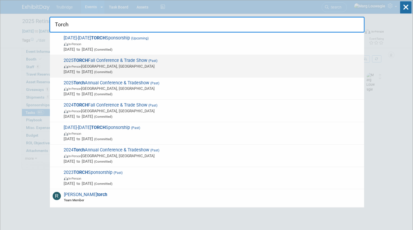
type input "Torch"
click at [153, 60] on span "(Past)" at bounding box center [152, 61] width 10 height 4
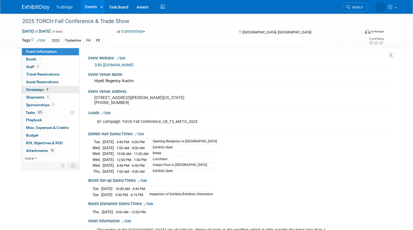
click at [29, 89] on span "Giveaways 8" at bounding box center [37, 89] width 23 height 4
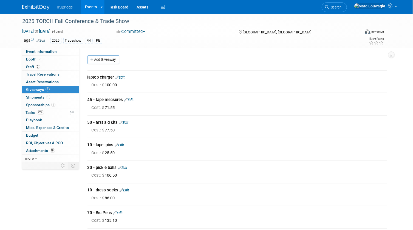
click at [125, 78] on link "Edit" at bounding box center [119, 77] width 9 height 4
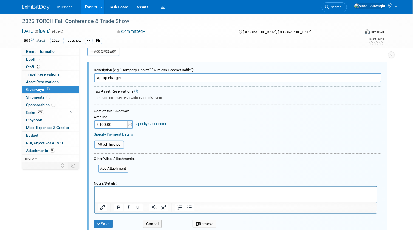
scroll to position [33, 0]
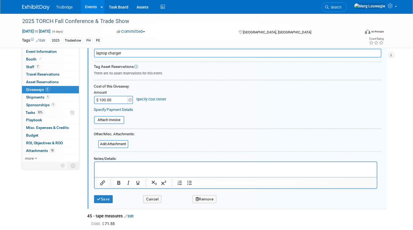
click at [131, 166] on p "Rich Text Area. Press ALT-0 for help." at bounding box center [236, 167] width 276 height 6
click at [100, 198] on icon "submit" at bounding box center [99, 200] width 4 height 4
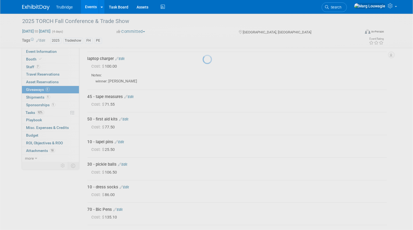
scroll to position [8, 0]
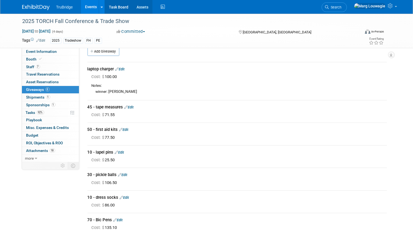
drag, startPoint x: 126, startPoint y: 8, endPoint x: 132, endPoint y: 8, distance: 6.4
click at [126, 8] on link "Task Board" at bounding box center [119, 7] width 28 height 14
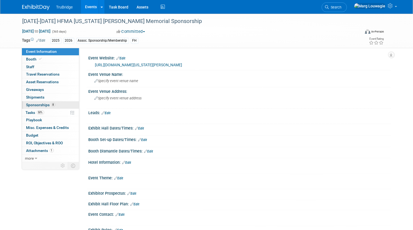
click at [46, 105] on span "Sponsorships 8" at bounding box center [40, 105] width 29 height 4
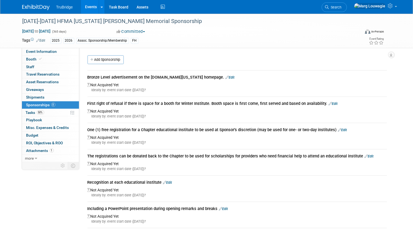
drag, startPoint x: 87, startPoint y: 75, endPoint x: 203, endPoint y: 77, distance: 116.5
click at [203, 77] on div "Bronze Level advertisement on the [DOMAIN_NAME][US_STATE] homepage. Edit Not Ac…" at bounding box center [236, 173] width 307 height 216
copy div "Bronze Level advertisement on the [DOMAIN_NAME][US_STATE] homepage."
click at [31, 109] on link "50% Tasks 50%" at bounding box center [50, 112] width 57 height 7
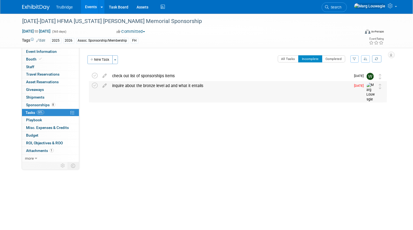
click at [118, 86] on div "inquire about the bronze level ad and what it entails" at bounding box center [230, 85] width 241 height 9
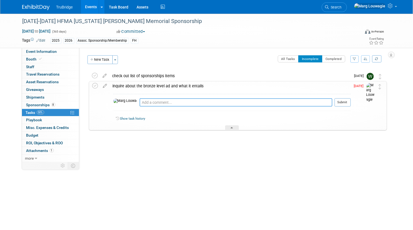
click at [139, 100] on textarea at bounding box center [235, 102] width 193 height 8
type textarea "emailed Brad on 9.16.25 and asked"
click at [340, 104] on button "Submit" at bounding box center [342, 102] width 16 height 8
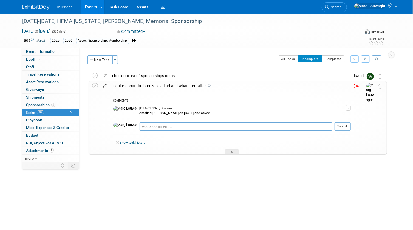
click at [103, 85] on icon at bounding box center [105, 84] width 10 height 7
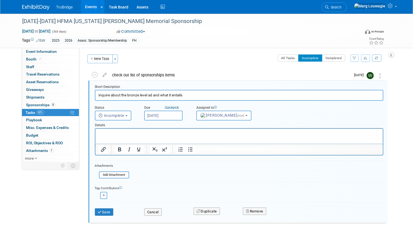
click at [157, 115] on input "Sep 15, 2025" at bounding box center [163, 116] width 38 height 10
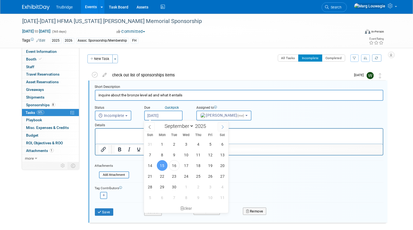
click at [222, 129] on span at bounding box center [223, 126] width 10 height 9
select select "9"
click at [185, 164] on span "15" at bounding box center [186, 165] width 11 height 11
type input "Oct 15, 2025"
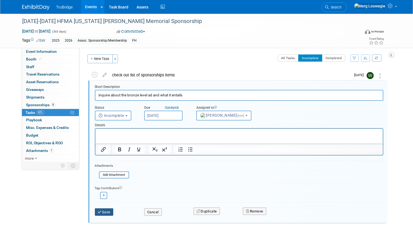
click at [104, 211] on button "Save" at bounding box center [104, 212] width 19 height 8
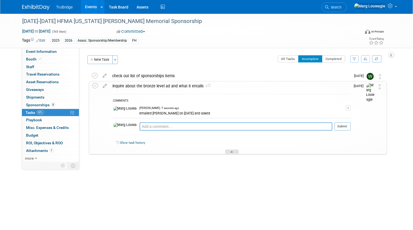
click at [232, 153] on icon at bounding box center [232, 152] width 2 height 3
click at [232, 152] on div "Event Website: Edit https://www.hfma.org/chapters/region-7/indiana-pressler-mem…" at bounding box center [235, 105] width 312 height 114
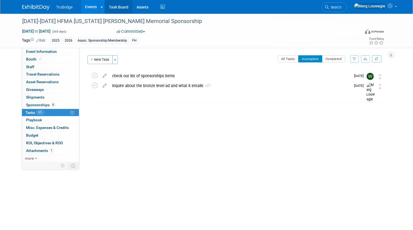
click at [115, 8] on link "Task Board" at bounding box center [119, 7] width 28 height 14
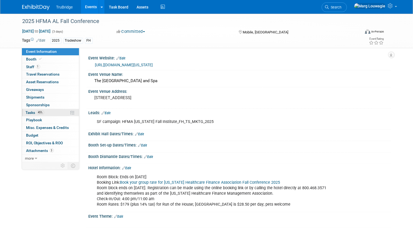
click at [36, 111] on span "Tasks 45%" at bounding box center [35, 112] width 18 height 4
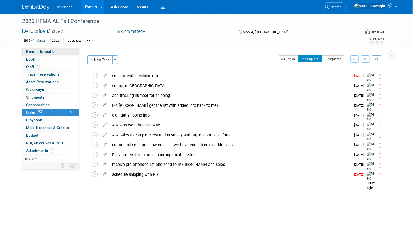
click at [48, 52] on span "Event Information" at bounding box center [41, 51] width 31 height 4
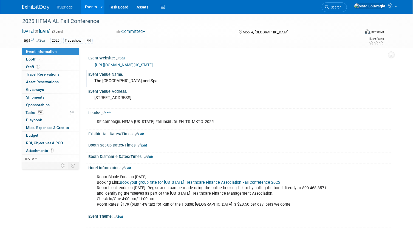
click at [94, 79] on div "The Battle House Renaissance Mobile Hotel and Spa" at bounding box center [240, 81] width 294 height 8
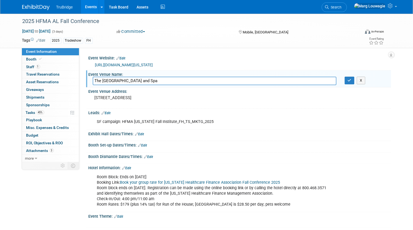
drag, startPoint x: 94, startPoint y: 79, endPoint x: 199, endPoint y: 82, distance: 104.7
click at [199, 82] on input "The Battle House Renaissance Mobile Hotel and Spa" at bounding box center [215, 81] width 244 height 8
click at [349, 79] on icon "button" at bounding box center [349, 81] width 4 height 4
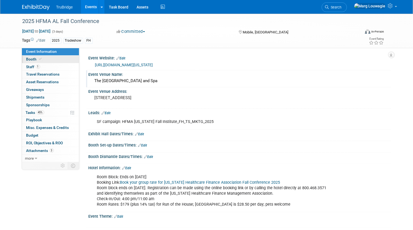
click at [50, 60] on link "Booth" at bounding box center [50, 59] width 57 height 7
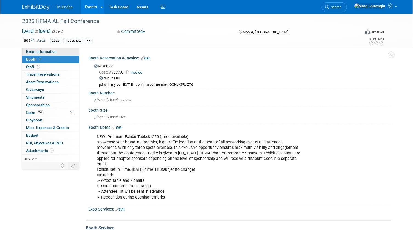
click at [55, 53] on span "Event Information" at bounding box center [41, 51] width 31 height 4
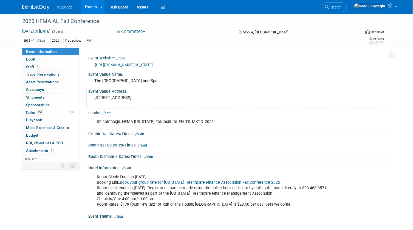
drag, startPoint x: 93, startPoint y: 98, endPoint x: 130, endPoint y: 100, distance: 37.3
click at [130, 100] on div "26 North Royal Street Mobile, AL 36602" at bounding box center [152, 100] width 118 height 13
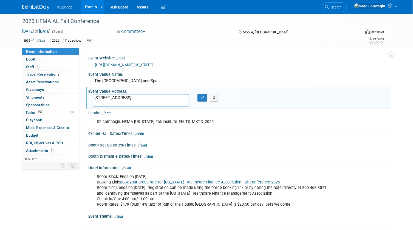
drag, startPoint x: 94, startPoint y: 96, endPoint x: 141, endPoint y: 104, distance: 47.4
click at [141, 104] on textarea "26 North Royal Street Mobile, AL 36602" at bounding box center [141, 100] width 97 height 13
click at [203, 101] on button "button" at bounding box center [202, 98] width 10 height 8
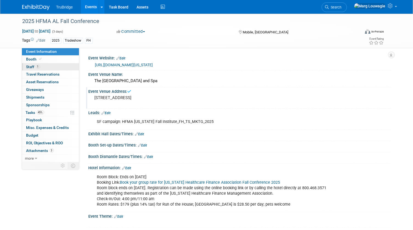
click at [56, 67] on link "1 Staff 1" at bounding box center [50, 66] width 57 height 7
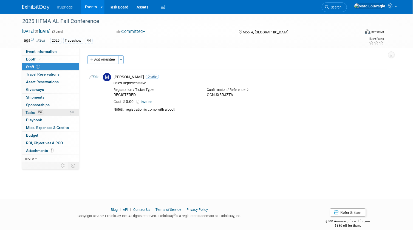
click at [27, 113] on span "Tasks 45%" at bounding box center [35, 112] width 18 height 4
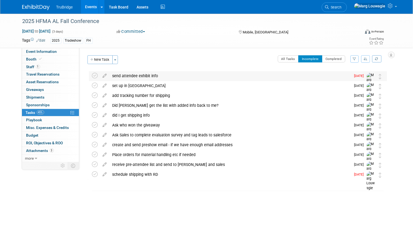
click at [139, 76] on div "send attendee exhibit info" at bounding box center [230, 75] width 241 height 9
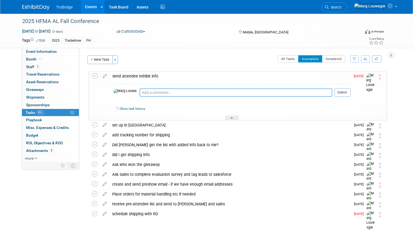
click at [142, 89] on textarea at bounding box center [235, 92] width 193 height 8
type textarea "emailed and asked if there was any info - 9.16.25"
click at [347, 93] on button "Submit" at bounding box center [342, 92] width 16 height 8
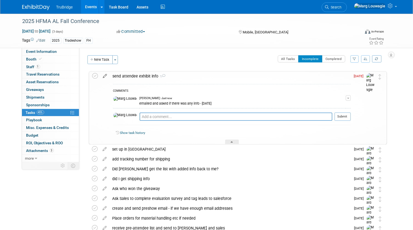
click at [104, 76] on icon at bounding box center [105, 75] width 10 height 7
select select "8"
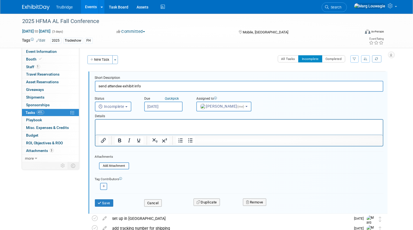
click input "Sep 15, 2025"
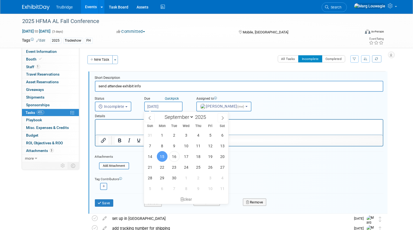
click input "Sep 15, 2025"
click span "18"
type input "[DATE]"
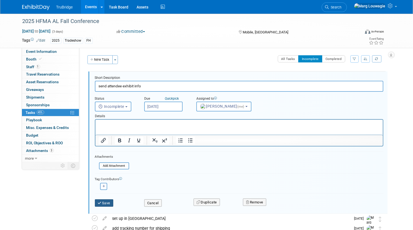
click button "Save"
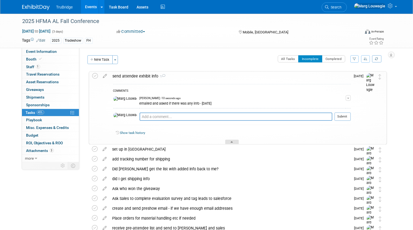
click icon
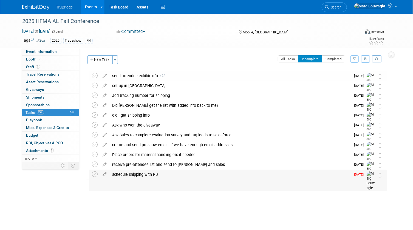
click div "schedule shipping with RD"
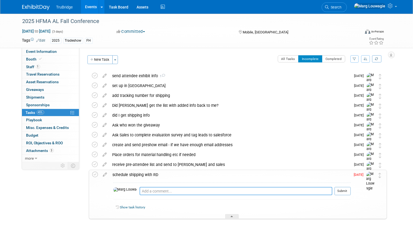
click textarea
type textarea "added to the spreadsheet but need shipping info"
click button "Submit"
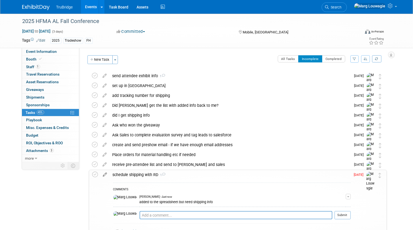
click icon
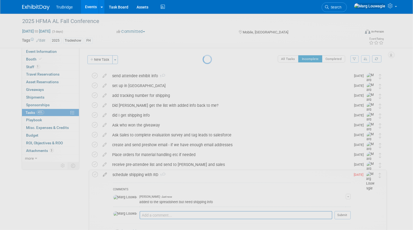
select select "8"
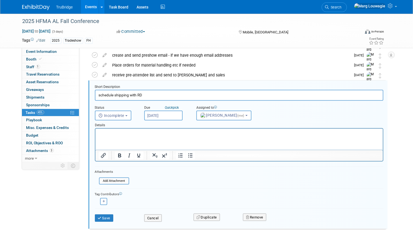
click input "Sep 15, 2025"
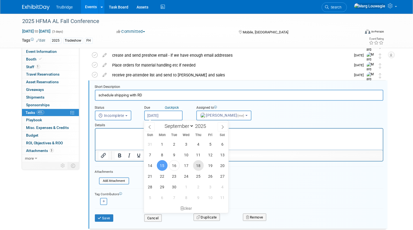
click span "18"
type input "[DATE]"
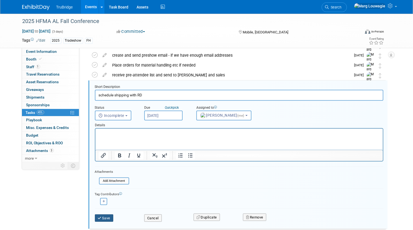
click button "Save"
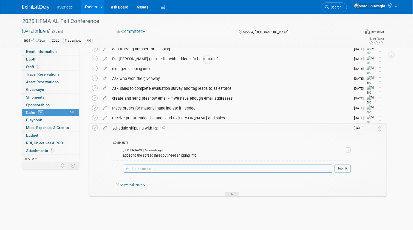
scroll to position [47, 0]
click div
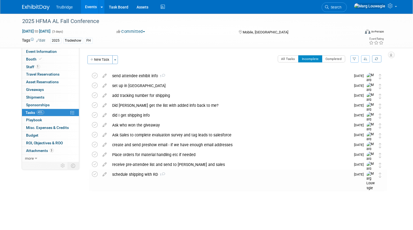
scroll to position [0, 0]
click link "Task Board"
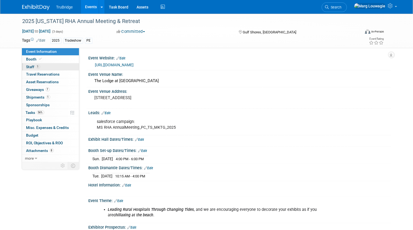
click at [55, 68] on link "1 Staff 1" at bounding box center [50, 66] width 57 height 7
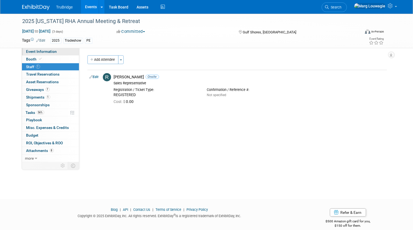
click at [54, 52] on span "Event Information" at bounding box center [41, 51] width 31 height 4
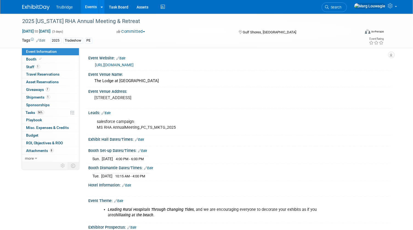
click at [128, 65] on link "[URL][DOMAIN_NAME]" at bounding box center [114, 65] width 39 height 4
click at [29, 112] on span "Tasks 56%" at bounding box center [35, 112] width 18 height 4
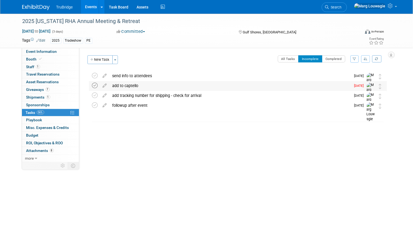
click at [95, 86] on icon at bounding box center [95, 86] width 6 height 6
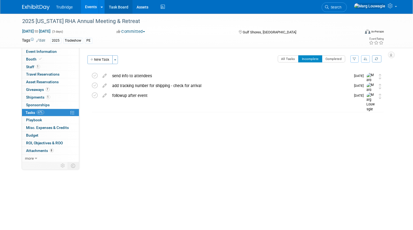
drag, startPoint x: 115, startPoint y: 7, endPoint x: 123, endPoint y: 6, distance: 8.2
click at [115, 7] on link "Task Board" at bounding box center [119, 7] width 28 height 14
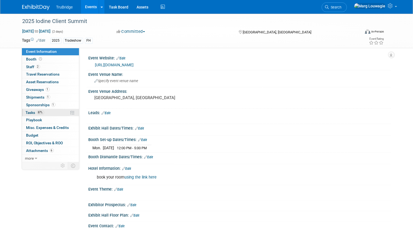
click at [33, 110] on span "Tasks 87%" at bounding box center [35, 112] width 18 height 4
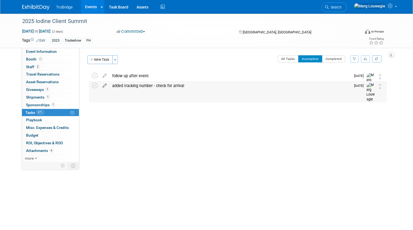
click at [105, 85] on icon at bounding box center [105, 84] width 10 height 7
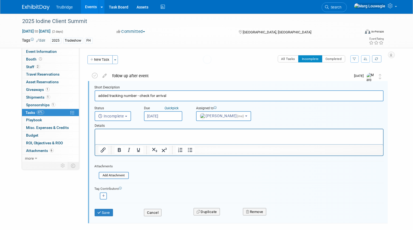
scroll to position [1, 0]
click at [157, 115] on input "[DATE]" at bounding box center [163, 116] width 38 height 10
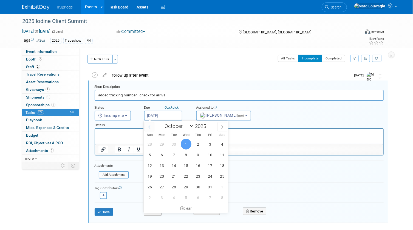
click at [151, 127] on icon at bounding box center [149, 127] width 4 height 4
select select "8"
click at [201, 167] on span "18" at bounding box center [198, 165] width 11 height 11
type input "[DATE]"
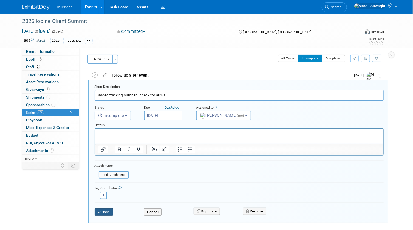
click at [107, 212] on button "Save" at bounding box center [104, 212] width 19 height 8
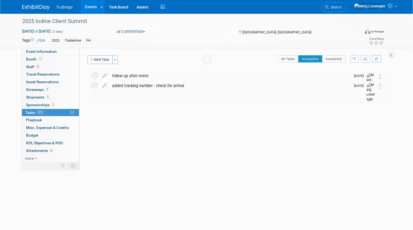
scroll to position [0, 0]
